Goal: Register for event/course

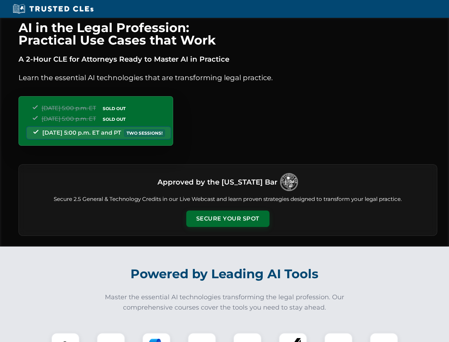
click at [228, 218] on button "Secure Your Spot" at bounding box center [227, 218] width 83 height 16
click at [65, 337] on img at bounding box center [65, 346] width 21 height 21
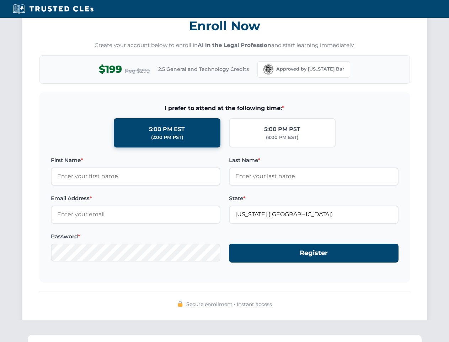
scroll to position [699, 0]
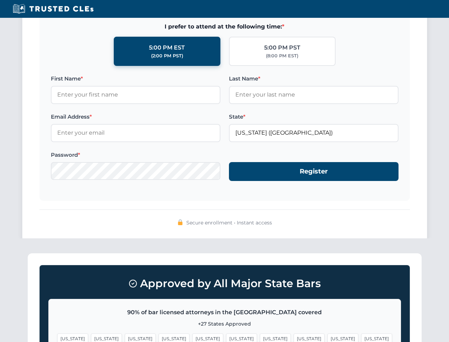
click at [328, 337] on span "[US_STATE]" at bounding box center [343, 338] width 31 height 10
